Goal: Task Accomplishment & Management: Complete application form

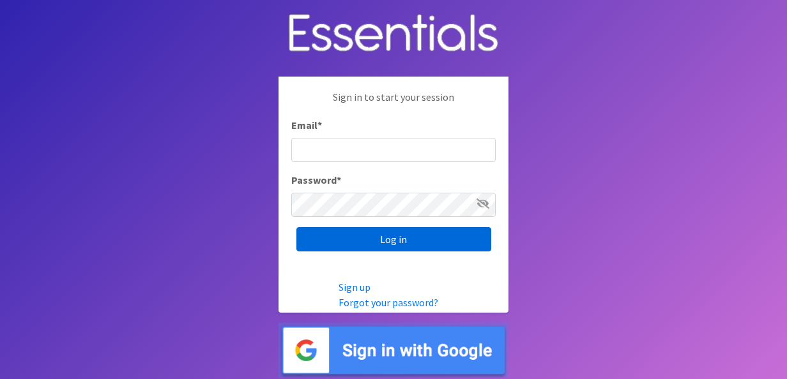
type input "[EMAIL_ADDRESS][DOMAIN_NAME]"
click at [411, 233] on input "Log in" at bounding box center [393, 239] width 195 height 24
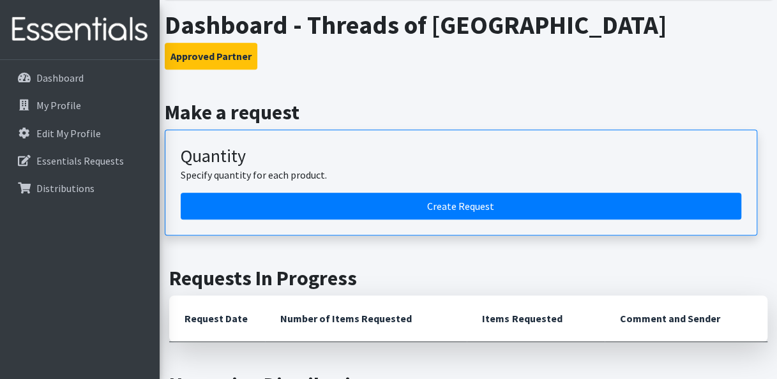
scroll to position [255, 0]
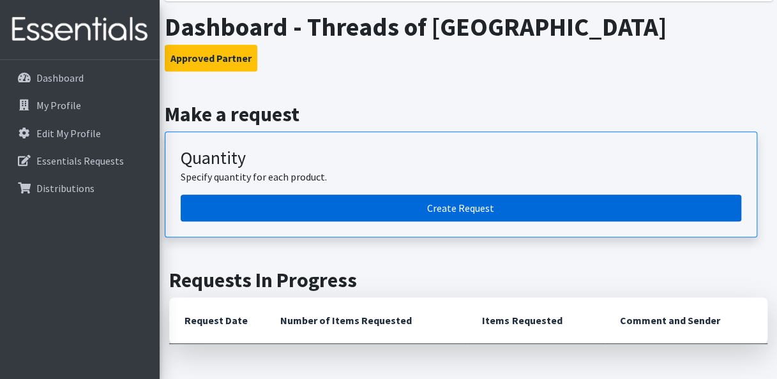
click at [407, 206] on link "Create Request" at bounding box center [461, 208] width 561 height 27
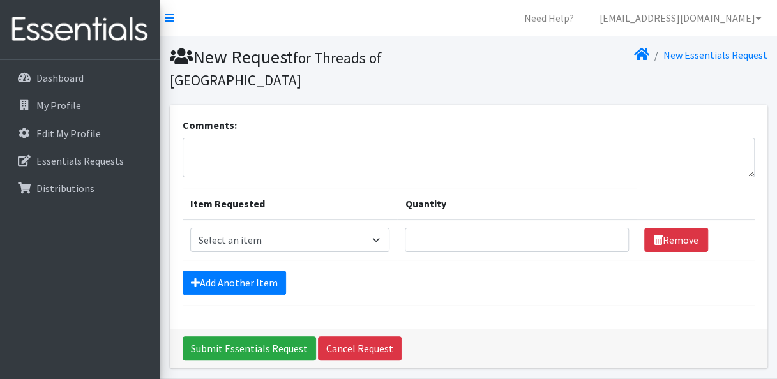
scroll to position [26, 0]
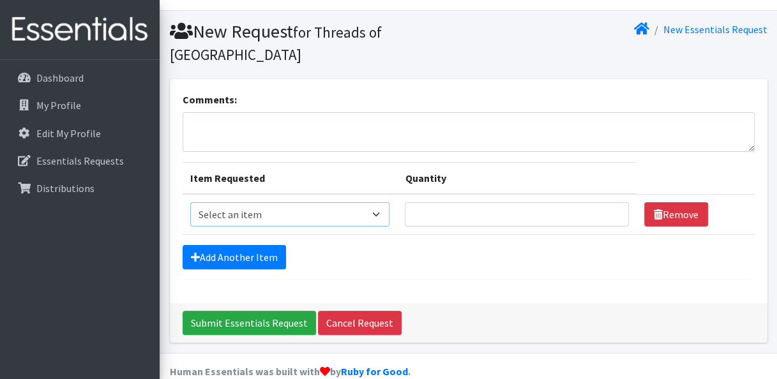
click at [381, 214] on select "Select an item 1 month period supply kit Kids (Newborn) Kids (Size 1) Kids (Siz…" at bounding box center [290, 214] width 200 height 24
select select "15078"
click at [190, 202] on select "Select an item 1 month period supply kit Kids (Newborn) Kids (Size 1) Kids (Siz…" at bounding box center [290, 214] width 200 height 24
click at [429, 211] on input "Quantity" at bounding box center [517, 214] width 224 height 24
type input "100"
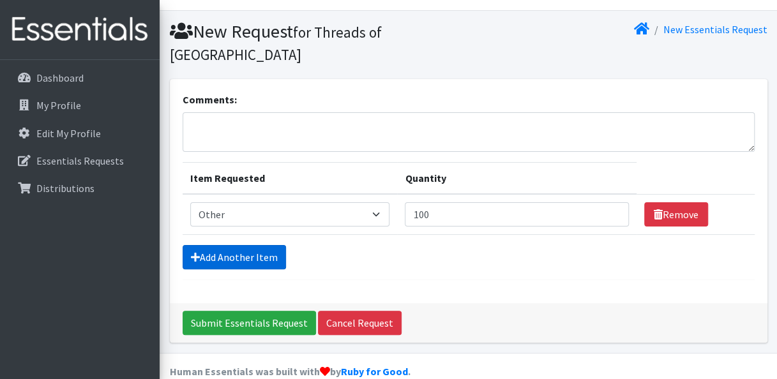
click at [254, 261] on link "Add Another Item" at bounding box center [234, 257] width 103 height 24
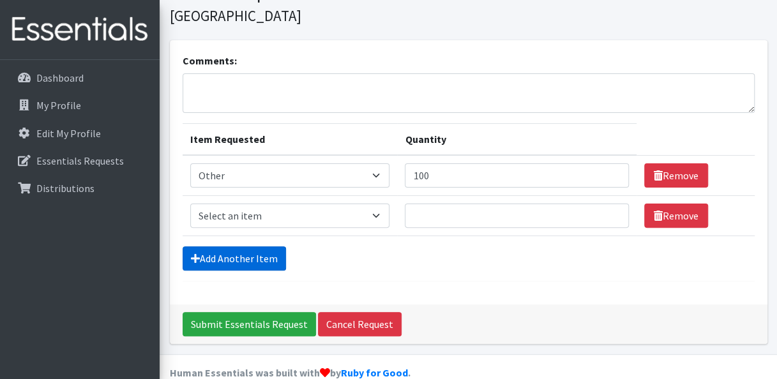
scroll to position [86, 0]
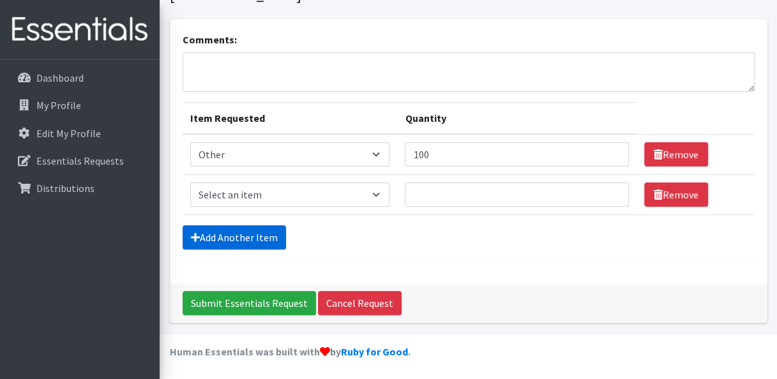
click at [253, 239] on link "Add Another Item" at bounding box center [234, 237] width 103 height 24
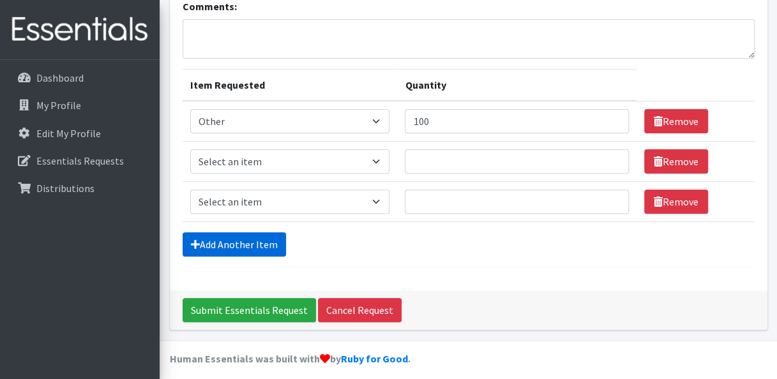
scroll to position [125, 0]
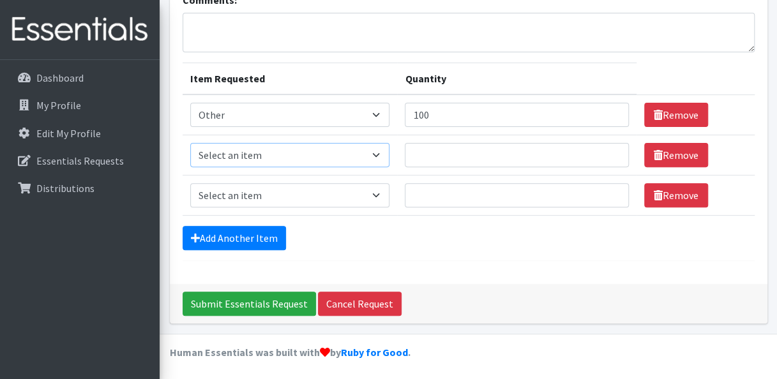
click at [380, 149] on select "Select an item 1 month period supply kit Kids (Newborn) Kids (Size 1) Kids (Siz…" at bounding box center [290, 155] width 200 height 24
select select "15071"
click at [190, 143] on select "Select an item 1 month period supply kit Kids (Newborn) Kids (Size 1) Kids (Siz…" at bounding box center [290, 155] width 200 height 24
click at [446, 153] on input "Quantity" at bounding box center [517, 155] width 224 height 24
type input "100"
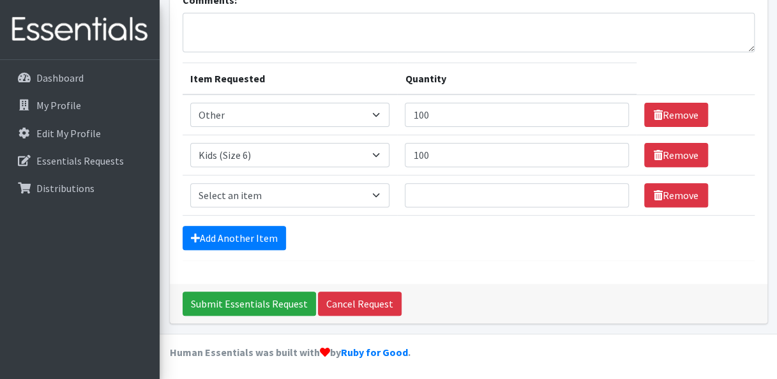
click at [352, 181] on td "Item Requested Select an item 1 month period supply kit Kids (Newborn) Kids (Si…" at bounding box center [290, 196] width 215 height 40
click at [346, 196] on select "Select an item 1 month period supply kit Kids (Newborn) Kids (Size 1) Kids (Siz…" at bounding box center [290, 195] width 200 height 24
select select "15044"
click at [190, 183] on select "Select an item 1 month period supply kit Kids (Newborn) Kids (Size 1) Kids (Siz…" at bounding box center [290, 195] width 200 height 24
click at [449, 193] on input "Quantity" at bounding box center [517, 195] width 224 height 24
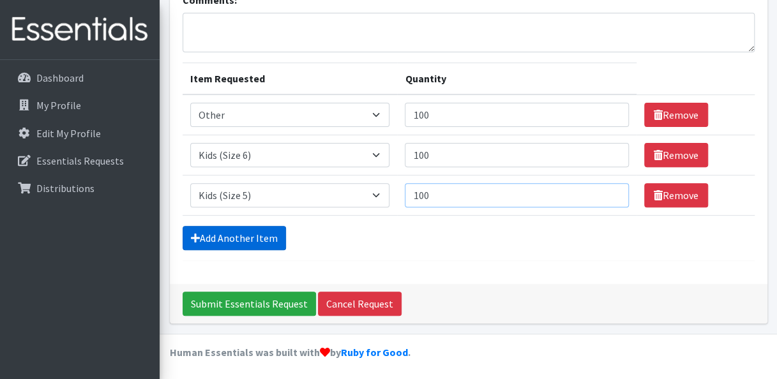
type input "100"
click at [241, 238] on link "Add Another Item" at bounding box center [234, 238] width 103 height 24
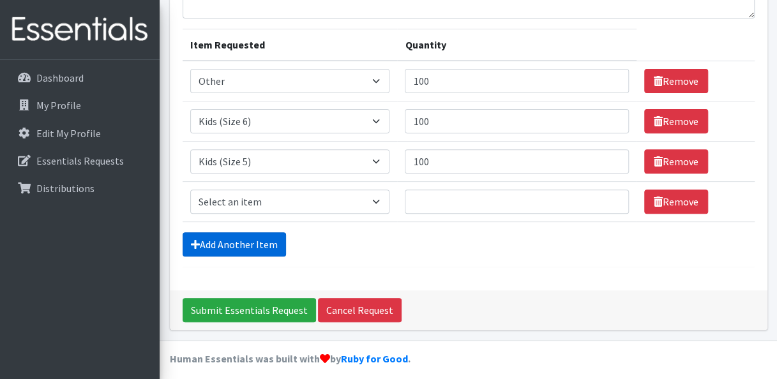
scroll to position [165, 0]
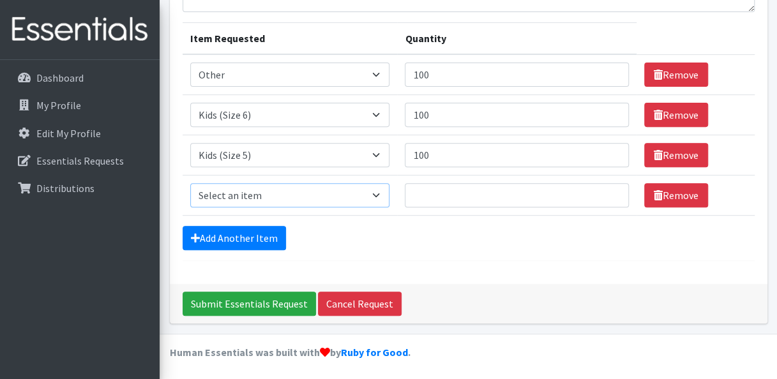
click at [247, 197] on select "Select an item 1 month period supply kit Kids (Newborn) Kids (Size 1) Kids (Siz…" at bounding box center [290, 195] width 200 height 24
select select "15069"
click at [190, 183] on select "Select an item 1 month period supply kit Kids (Newborn) Kids (Size 1) Kids (Siz…" at bounding box center [290, 195] width 200 height 24
click at [437, 192] on input "Quantity" at bounding box center [517, 195] width 224 height 24
type input "15"
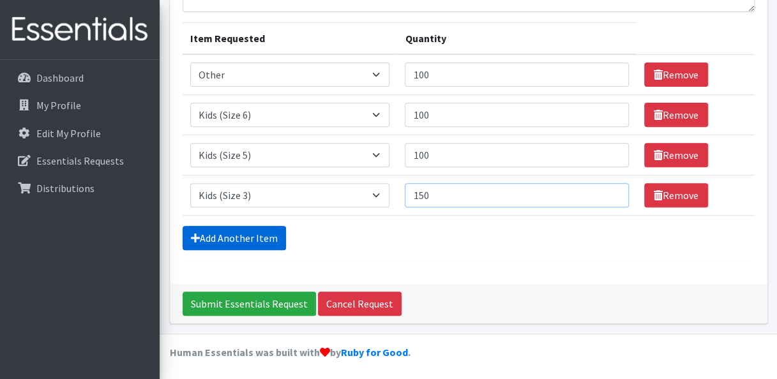
type input "150"
click at [261, 231] on link "Add Another Item" at bounding box center [234, 238] width 103 height 24
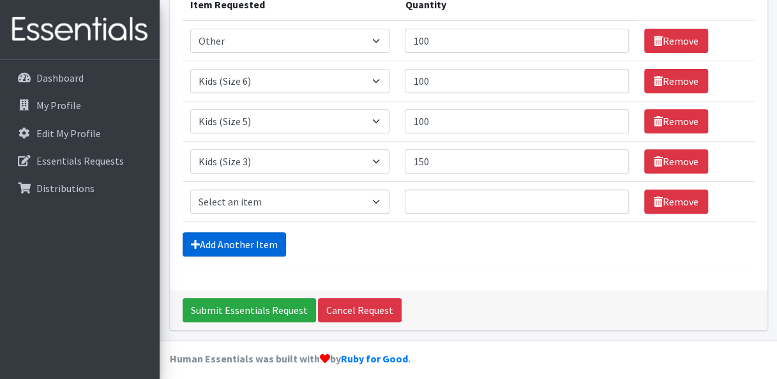
scroll to position [206, 0]
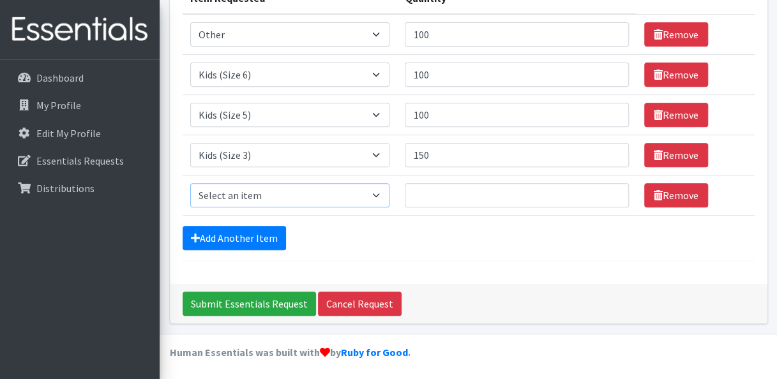
click at [262, 187] on select "Select an item 1 month period supply kit Kids (Newborn) Kids (Size 1) Kids (Siz…" at bounding box center [290, 195] width 200 height 24
select select "15041"
click at [190, 183] on select "Select an item 1 month period supply kit Kids (Newborn) Kids (Size 1) Kids (Siz…" at bounding box center [290, 195] width 200 height 24
click at [447, 195] on input "Quantity" at bounding box center [517, 195] width 224 height 24
type input "100"
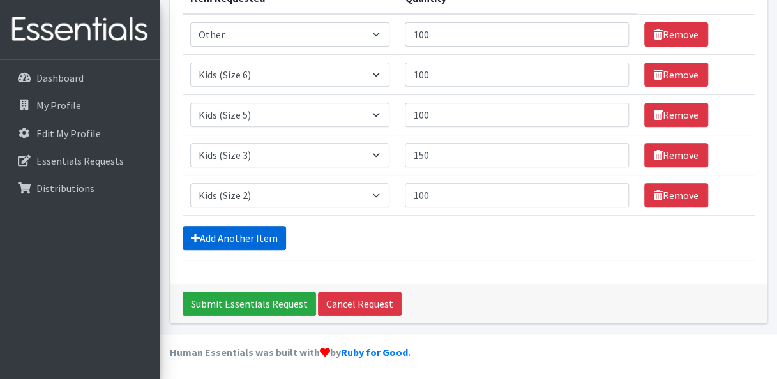
click at [238, 236] on link "Add Another Item" at bounding box center [234, 238] width 103 height 24
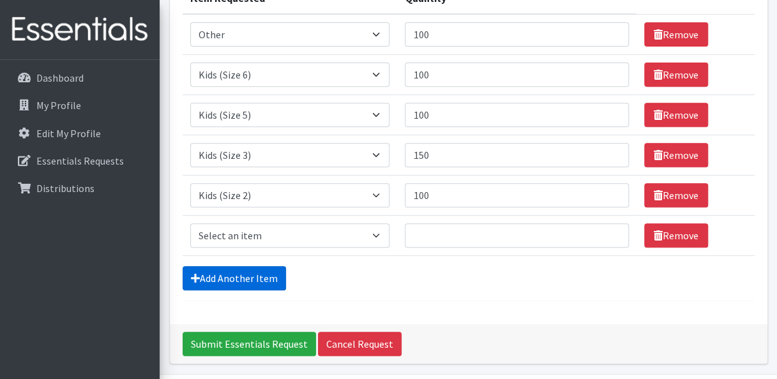
scroll to position [245, 0]
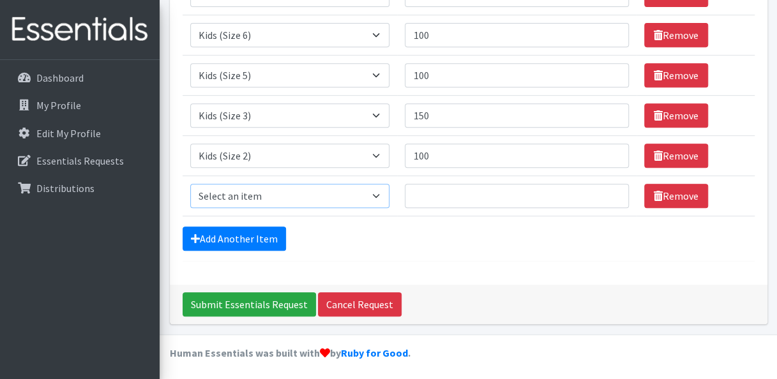
click at [263, 192] on select "Select an item 1 month period supply kit Kids (Newborn) Kids (Size 1) Kids (Siz…" at bounding box center [290, 196] width 200 height 24
select select "15051"
click at [190, 184] on select "Select an item 1 month period supply kit Kids (Newborn) Kids (Size 1) Kids (Siz…" at bounding box center [290, 196] width 200 height 24
click at [452, 184] on input "Quantity" at bounding box center [517, 196] width 224 height 24
type input "150"
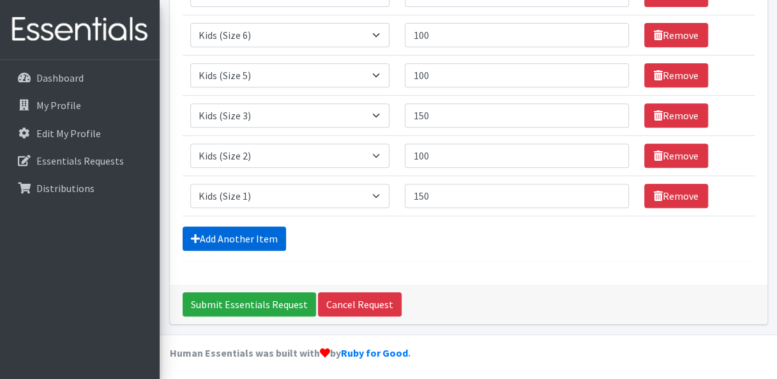
click at [249, 231] on link "Add Another Item" at bounding box center [234, 239] width 103 height 24
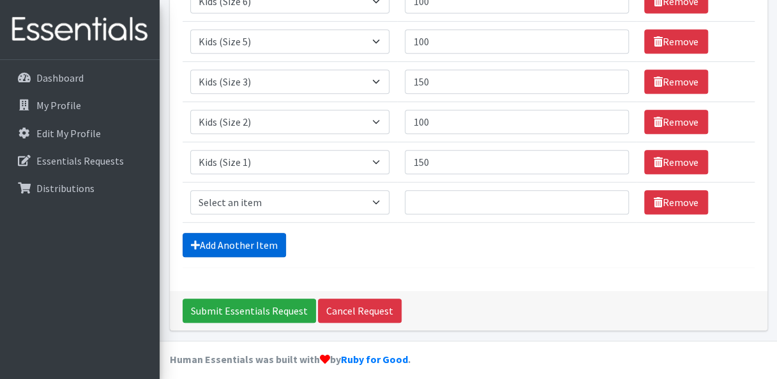
scroll to position [285, 0]
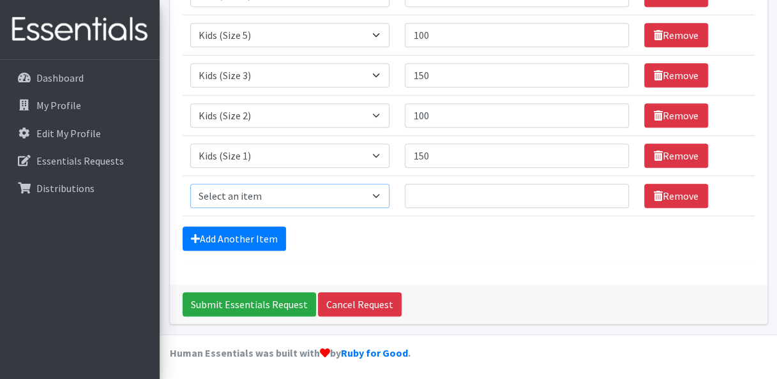
click at [249, 202] on select "Select an item 1 month period supply kit Kids (Newborn) Kids (Size 1) Kids (Siz…" at bounding box center [290, 196] width 200 height 24
select select "15056"
click at [190, 184] on select "Select an item 1 month period supply kit Kids (Newborn) Kids (Size 1) Kids (Siz…" at bounding box center [290, 196] width 200 height 24
click at [459, 199] on input "Quantity" at bounding box center [517, 196] width 224 height 24
type input "1"
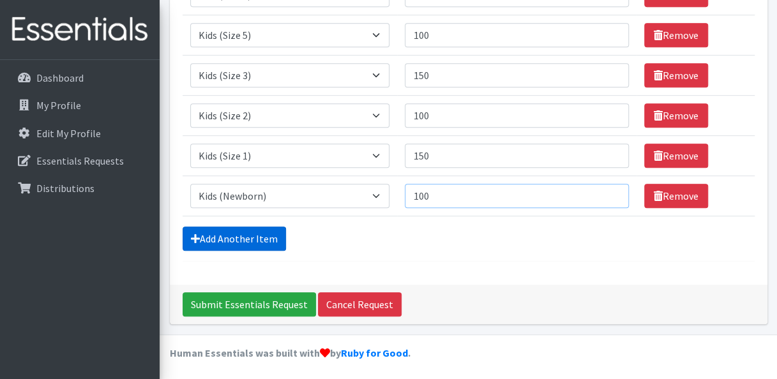
type input "100"
click at [264, 234] on link "Add Another Item" at bounding box center [234, 239] width 103 height 24
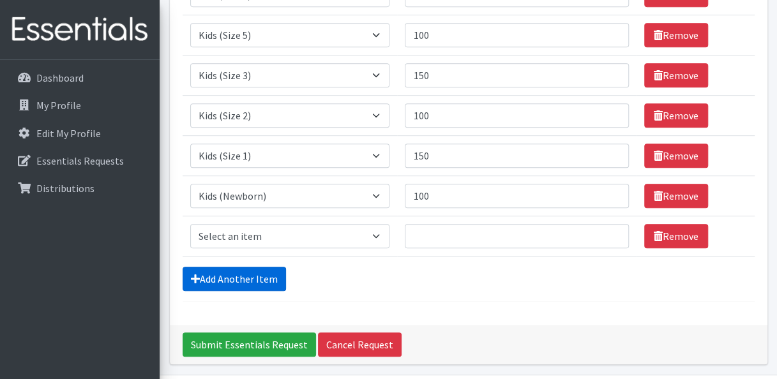
scroll to position [326, 0]
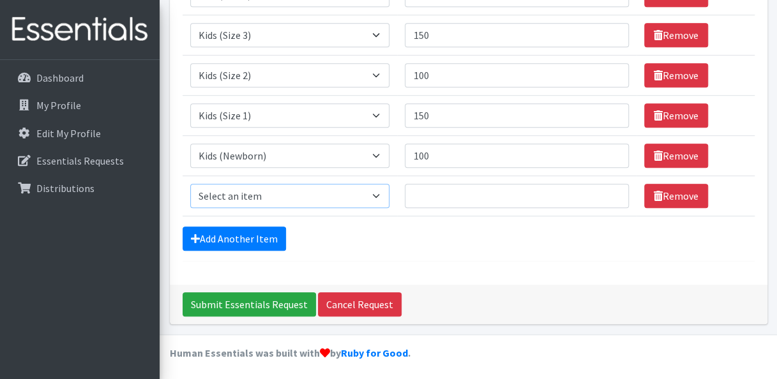
click at [287, 193] on select "Select an item 1 month period supply kit Kids (Newborn) Kids (Size 1) Kids (Siz…" at bounding box center [290, 196] width 200 height 24
select select "15045"
click at [190, 184] on select "Select an item 1 month period supply kit Kids (Newborn) Kids (Size 1) Kids (Siz…" at bounding box center [290, 196] width 200 height 24
click at [478, 189] on input "Quantity" at bounding box center [517, 196] width 224 height 24
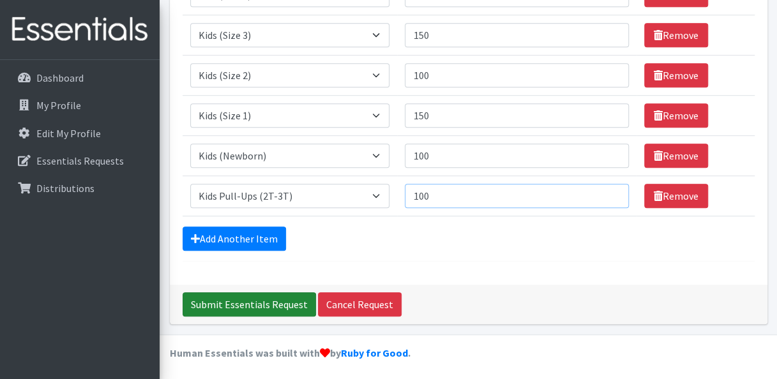
type input "100"
click at [280, 294] on input "Submit Essentials Request" at bounding box center [249, 305] width 133 height 24
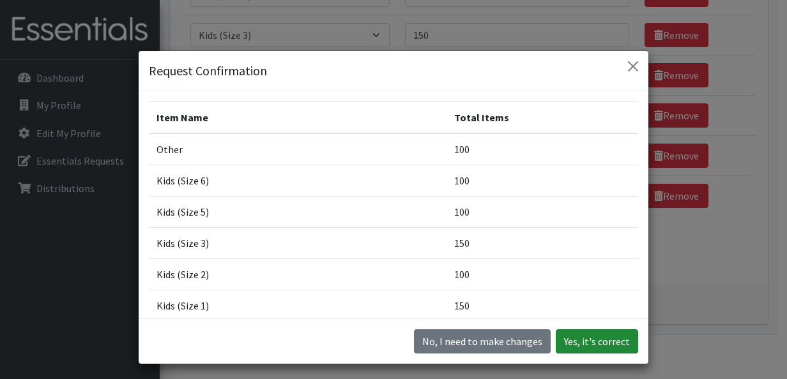
click at [582, 340] on button "Yes, it's correct" at bounding box center [597, 342] width 82 height 24
